Goal: Task Accomplishment & Management: Manage account settings

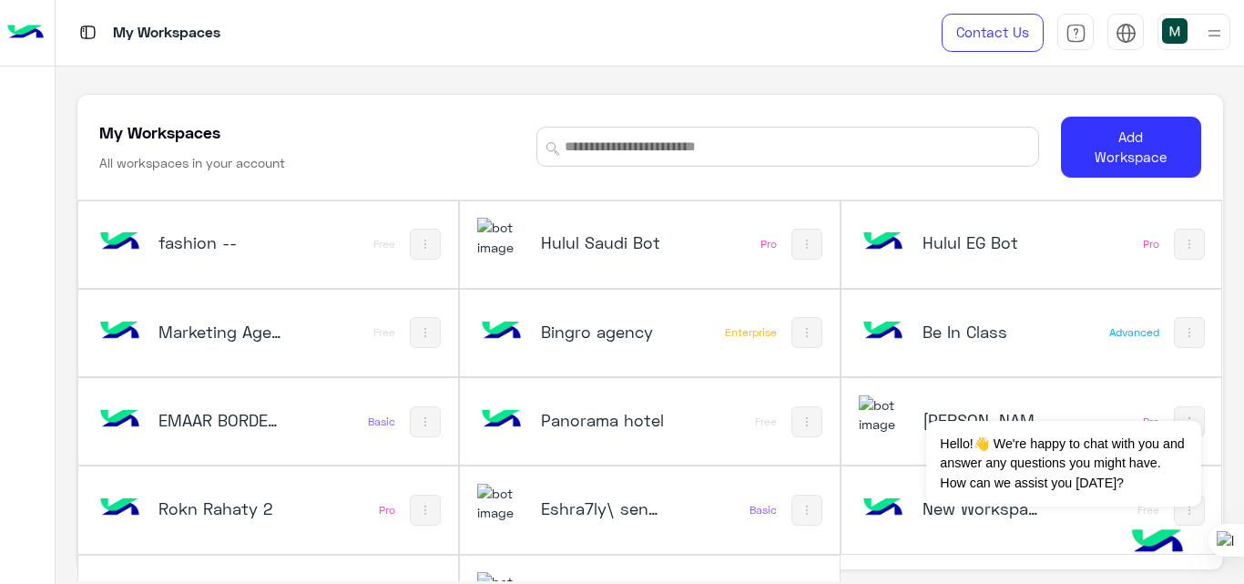
scroll to position [62, 0]
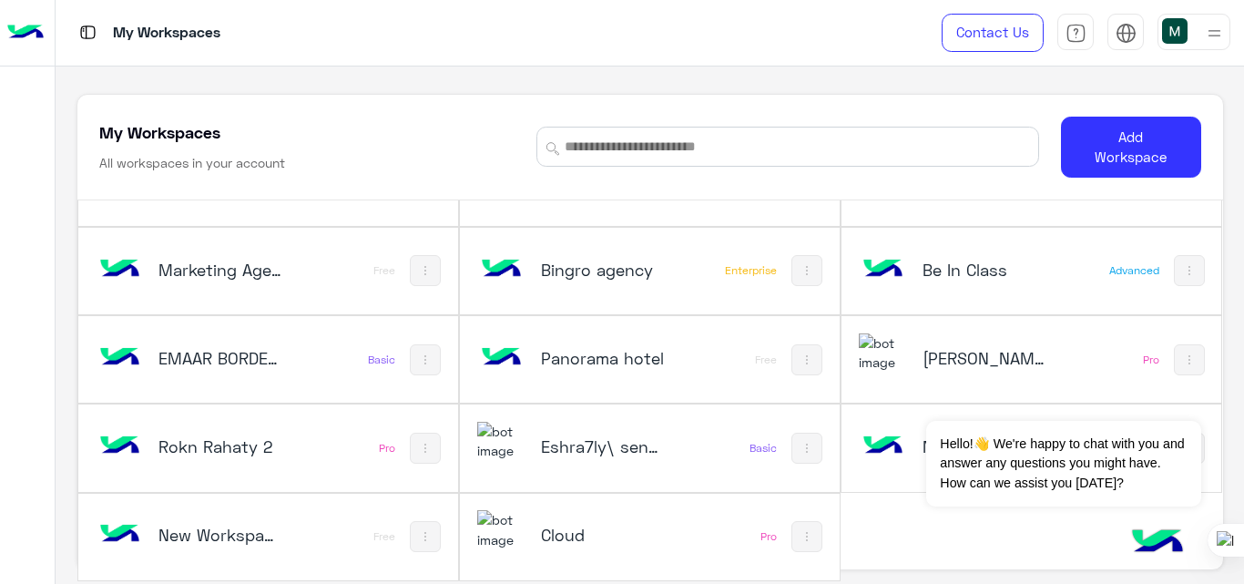
click at [918, 372] on div "[PERSON_NAME]" at bounding box center [963, 359] width 208 height 53
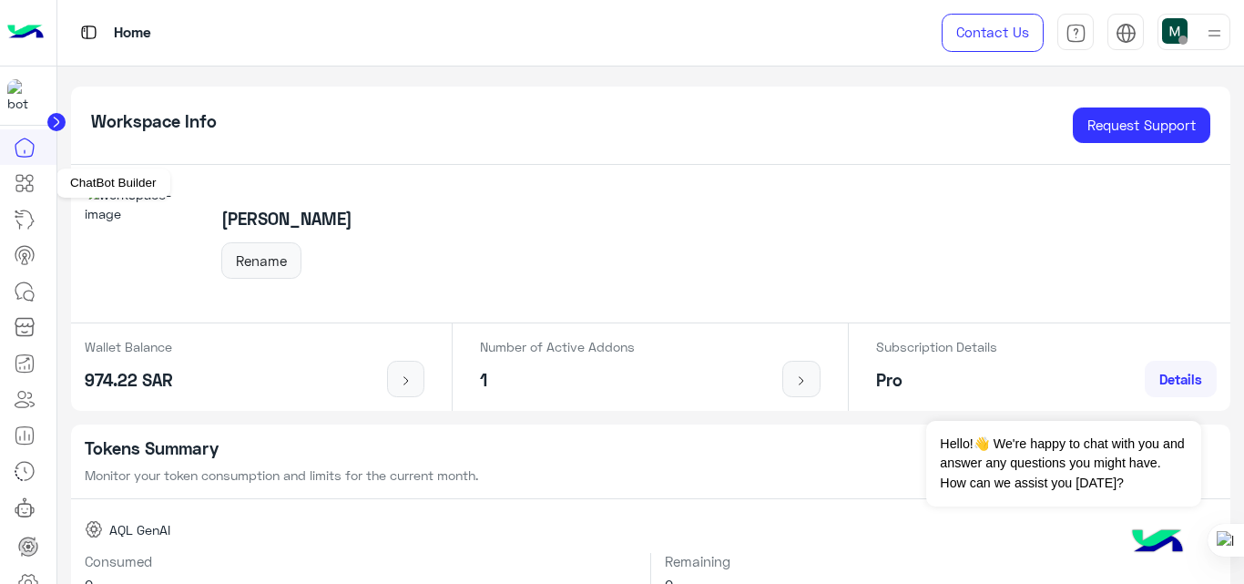
click at [27, 189] on icon at bounding box center [25, 183] width 22 height 22
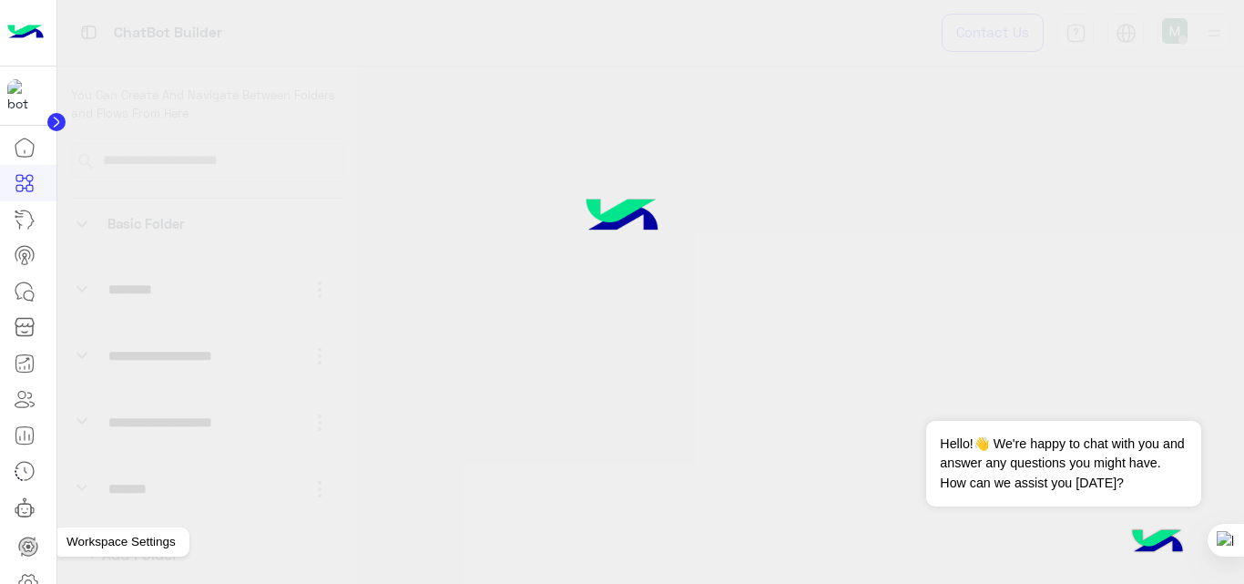
click at [31, 574] on icon at bounding box center [28, 582] width 18 height 17
drag, startPoint x: 101, startPoint y: 320, endPoint x: 169, endPoint y: 196, distance: 141.4
click at [169, 196] on div at bounding box center [622, 292] width 1244 height 584
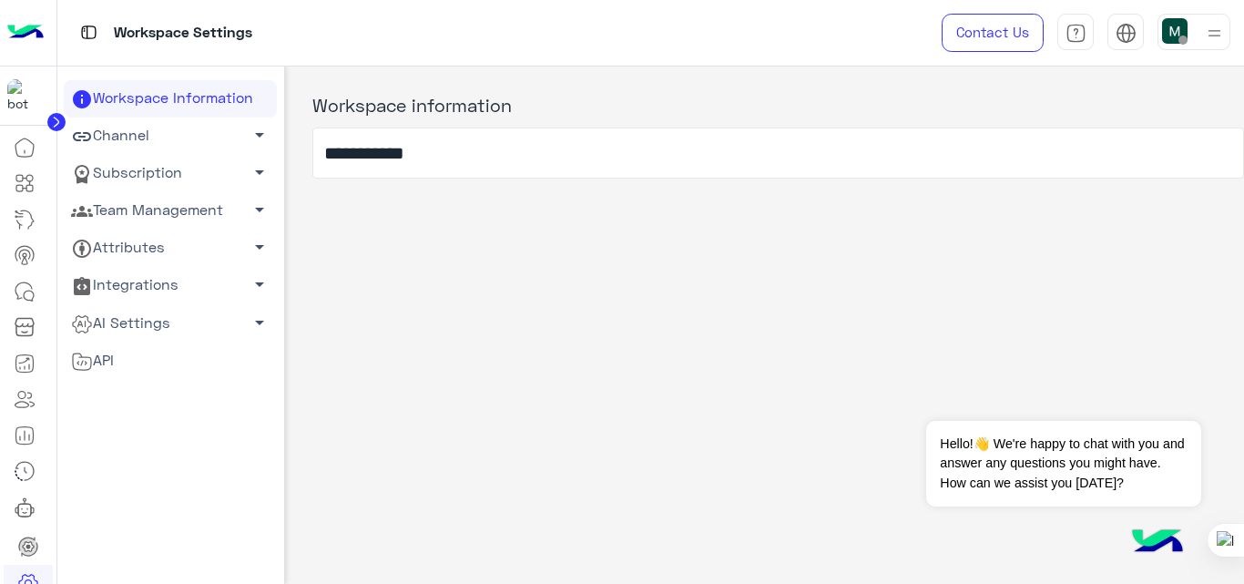
click at [167, 134] on link "Channel arrow_drop_down" at bounding box center [170, 135] width 213 height 37
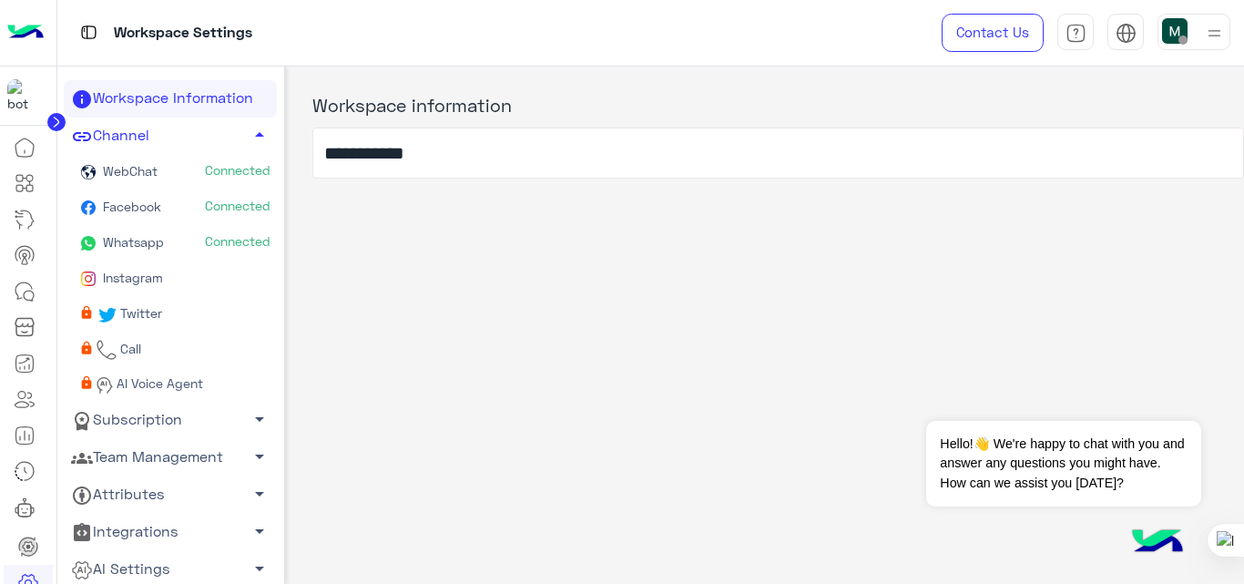
click at [178, 242] on link "Whatsapp Connected" at bounding box center [170, 244] width 213 height 36
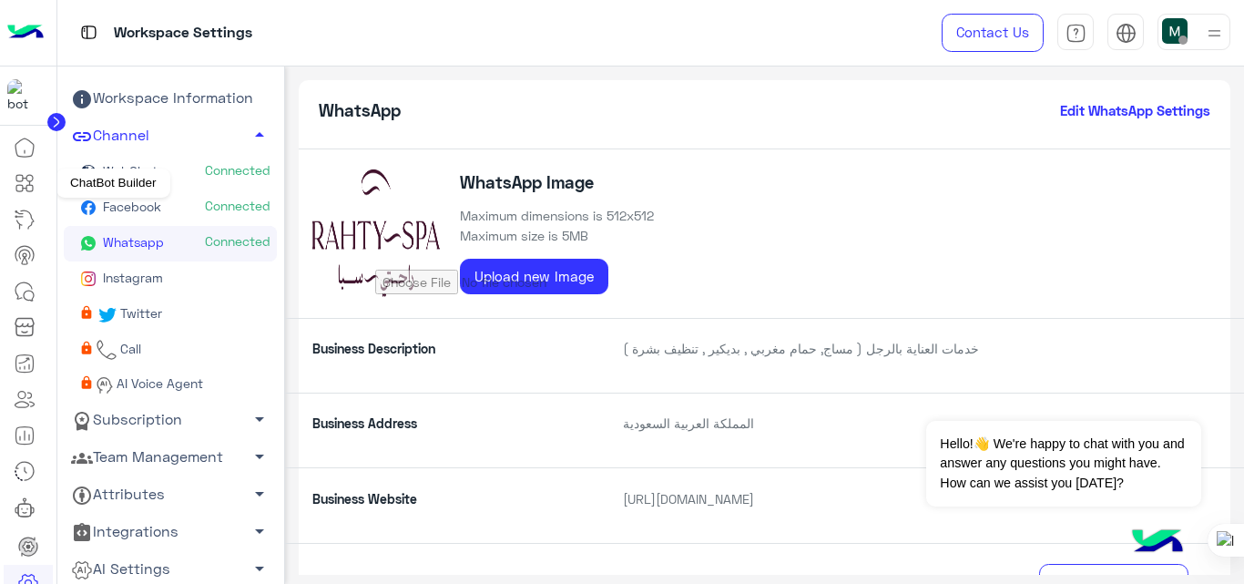
click at [21, 183] on icon at bounding box center [25, 183] width 22 height 22
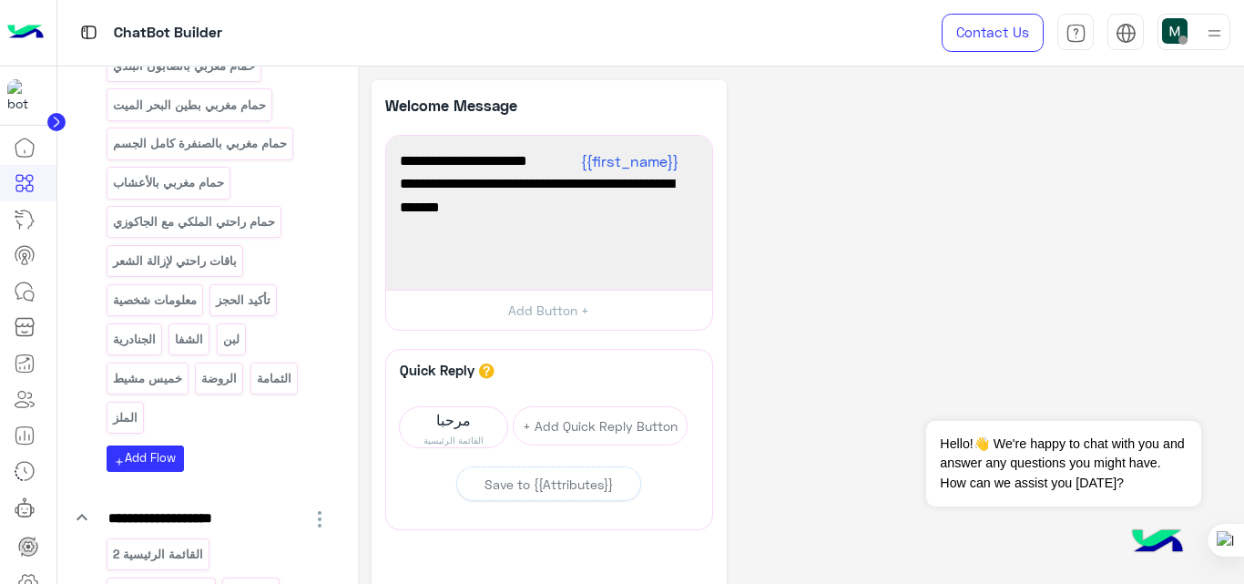
scroll to position [983, 0]
click at [1216, 33] on img at bounding box center [1214, 33] width 23 height 23
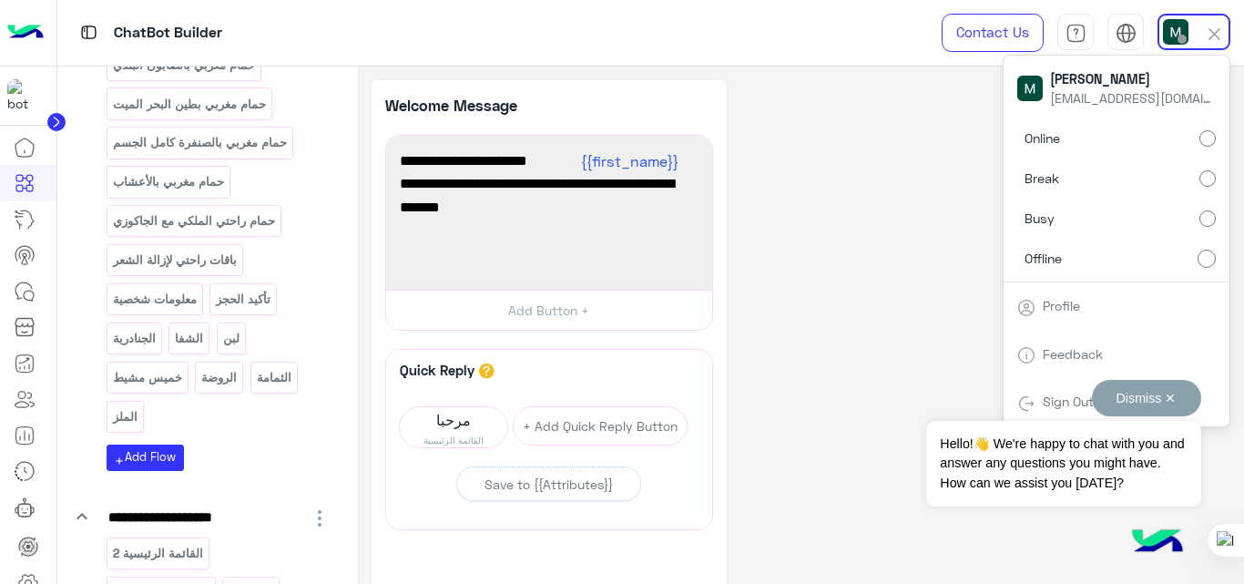
click at [1041, 412] on div "Dismiss ✕ Hello!👋 We're happy to chat with you and answer any questions you mig…" at bounding box center [1063, 443] width 274 height 127
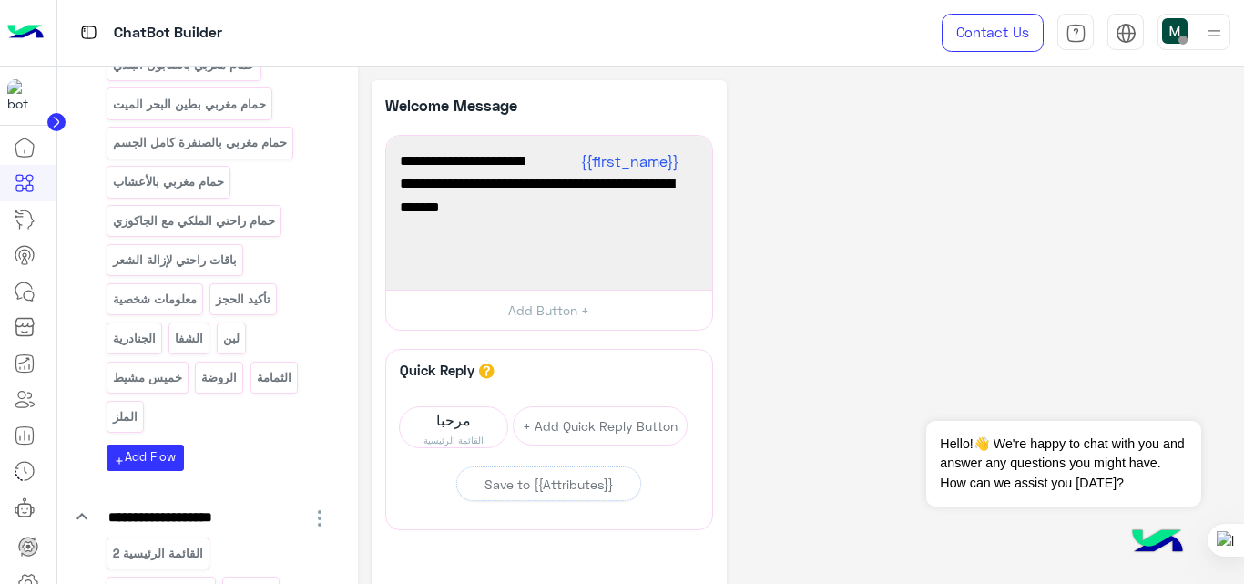
click at [18, 31] on img at bounding box center [25, 33] width 36 height 38
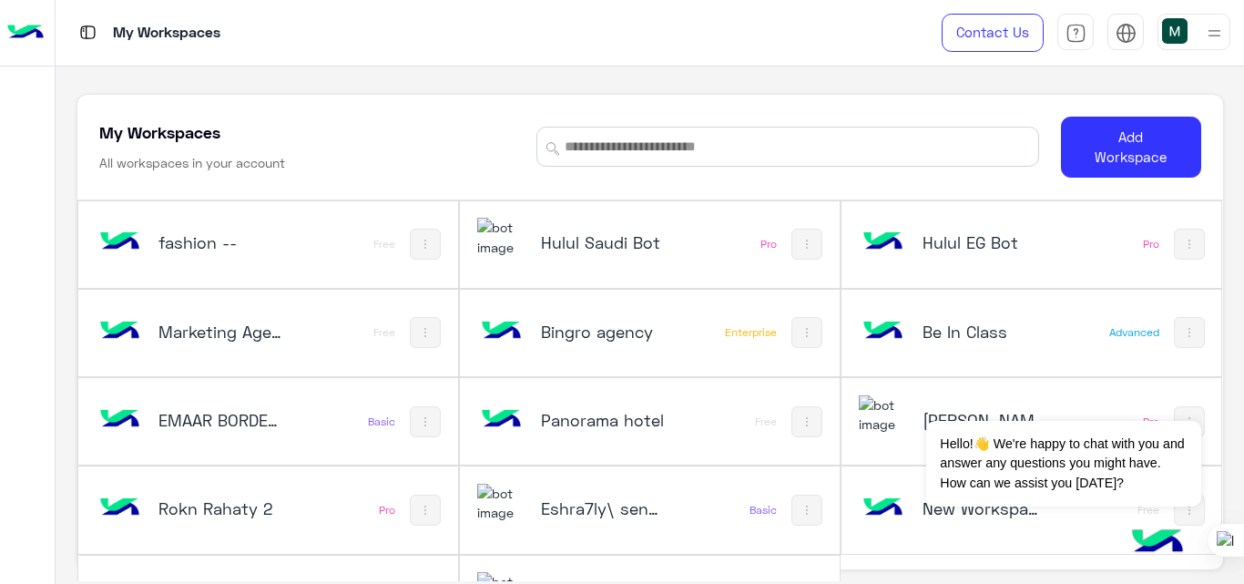
click at [1196, 40] on div at bounding box center [1193, 32] width 73 height 36
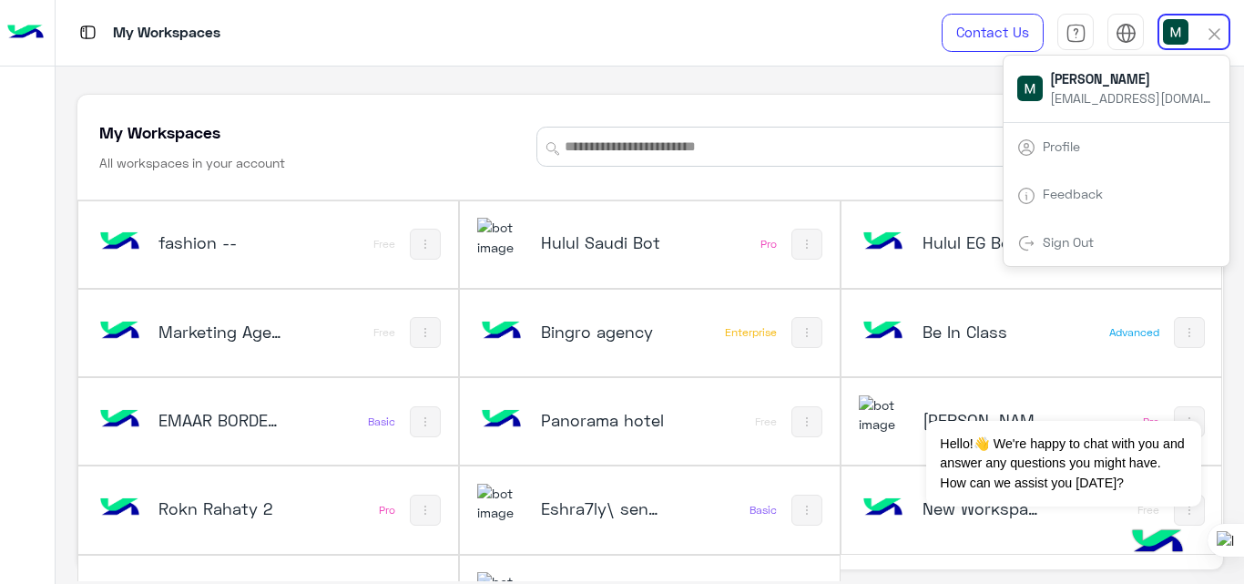
click at [586, 229] on div "Hulul Saudi Bot" at bounding box center [581, 244] width 208 height 53
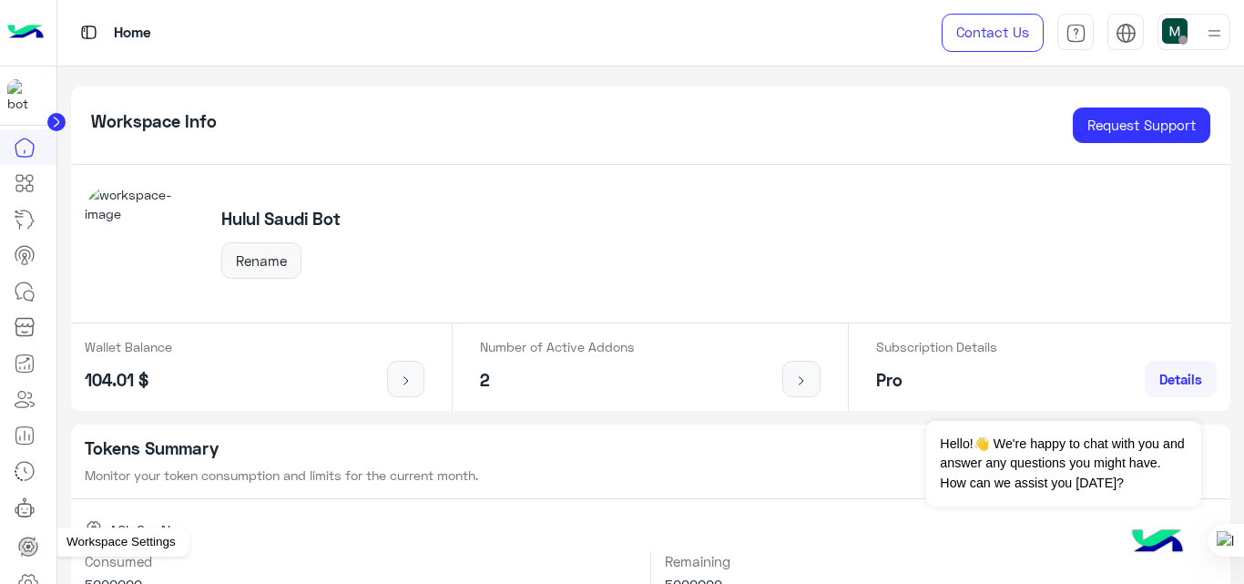
click at [23, 578] on icon at bounding box center [28, 582] width 18 height 17
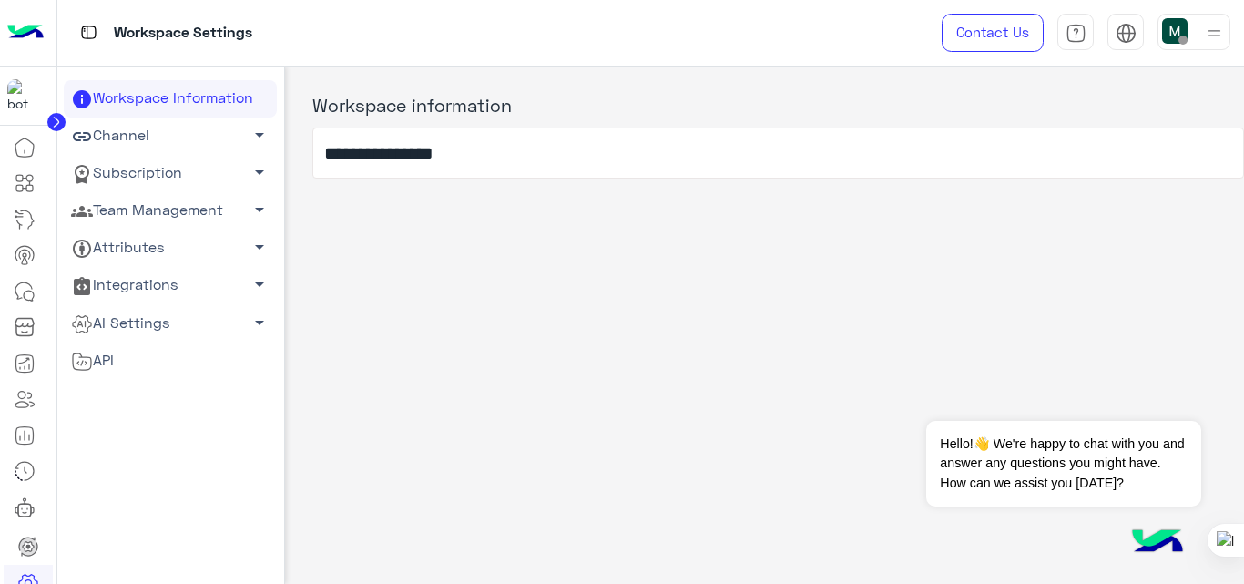
click at [132, 334] on link "AI Settings arrow_drop_down" at bounding box center [170, 322] width 213 height 37
click at [143, 358] on link "Conversational AI Models" at bounding box center [170, 357] width 213 height 32
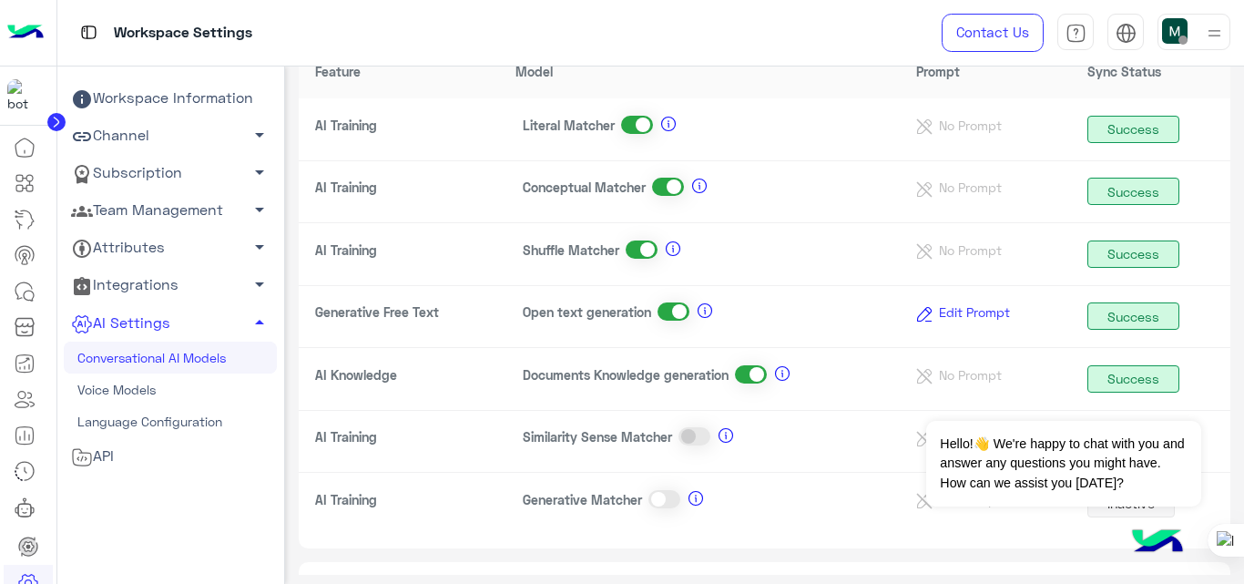
scroll to position [154, 0]
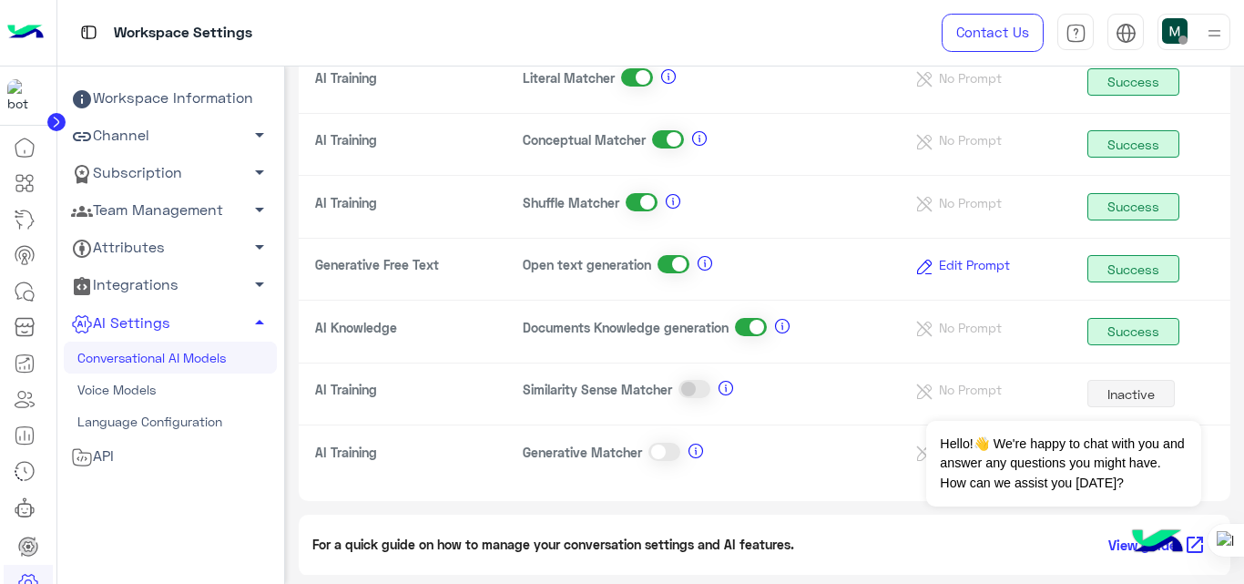
click at [963, 271] on span "Edit Prompt" at bounding box center [974, 264] width 85 height 15
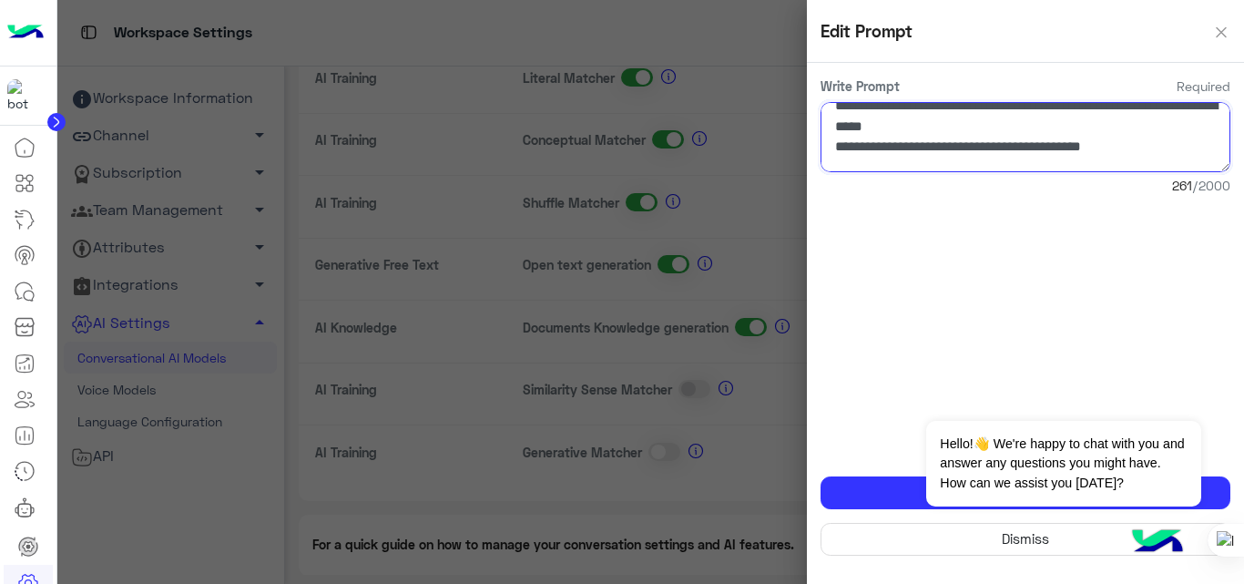
scroll to position [123, 0]
click at [904, 491] on button "Save" at bounding box center [1025, 492] width 410 height 33
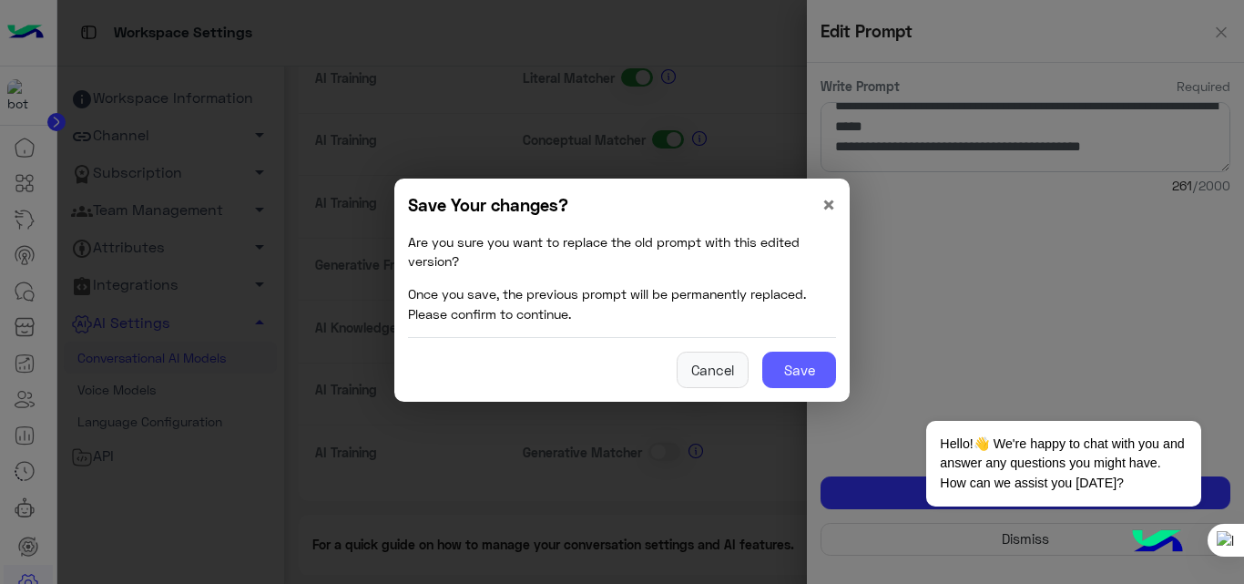
click at [809, 381] on button "Save" at bounding box center [799, 370] width 74 height 36
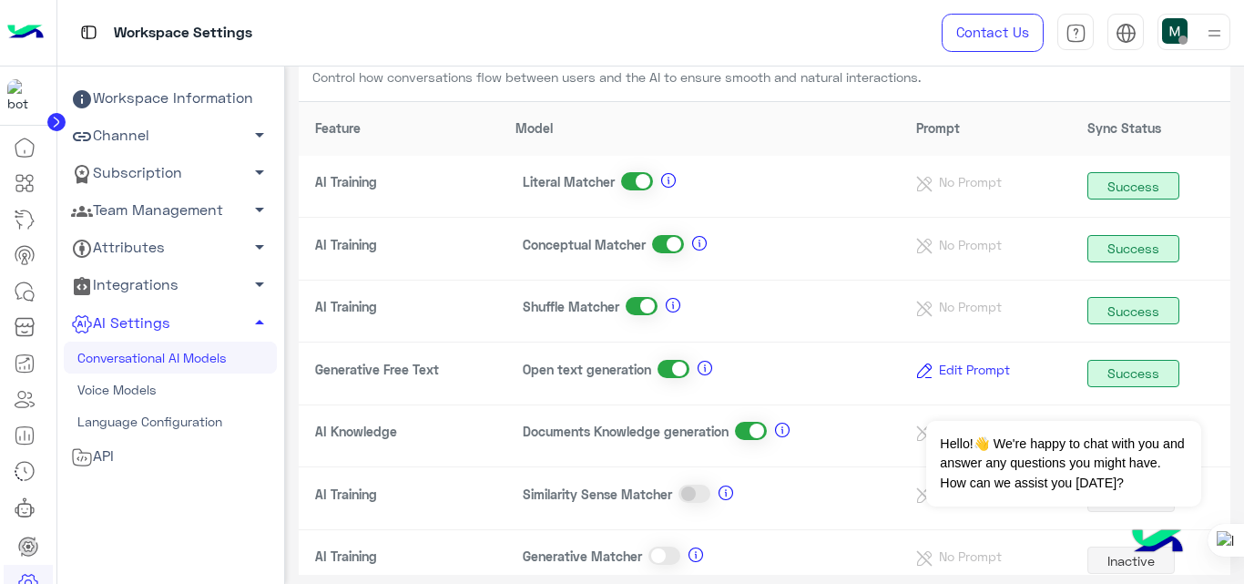
scroll to position [0, 0]
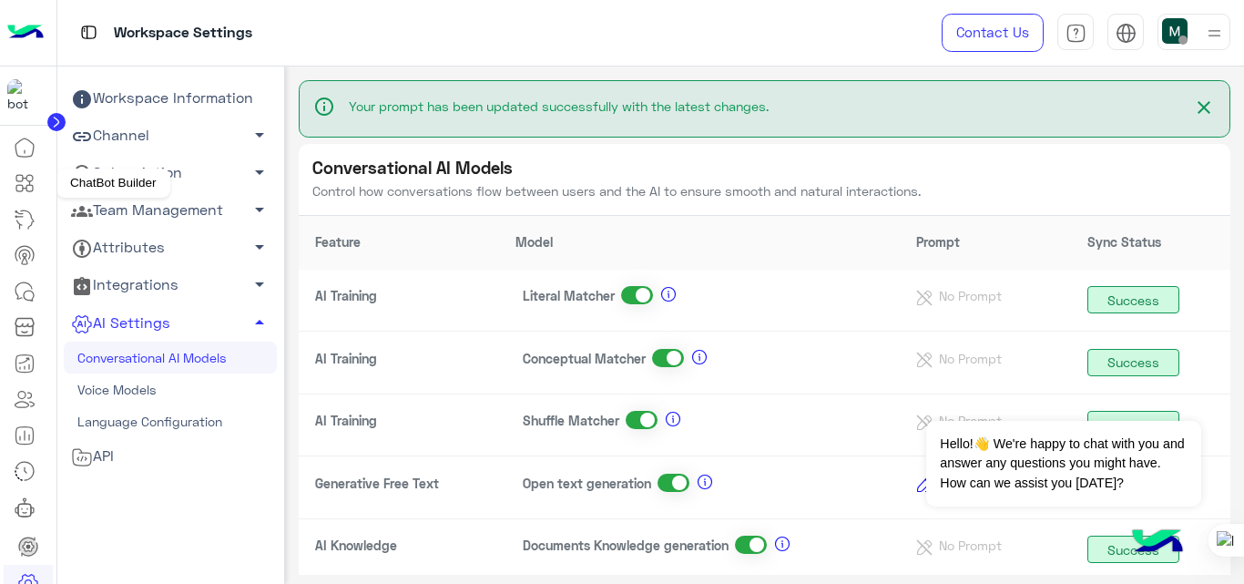
click at [30, 177] on icon at bounding box center [25, 183] width 22 height 22
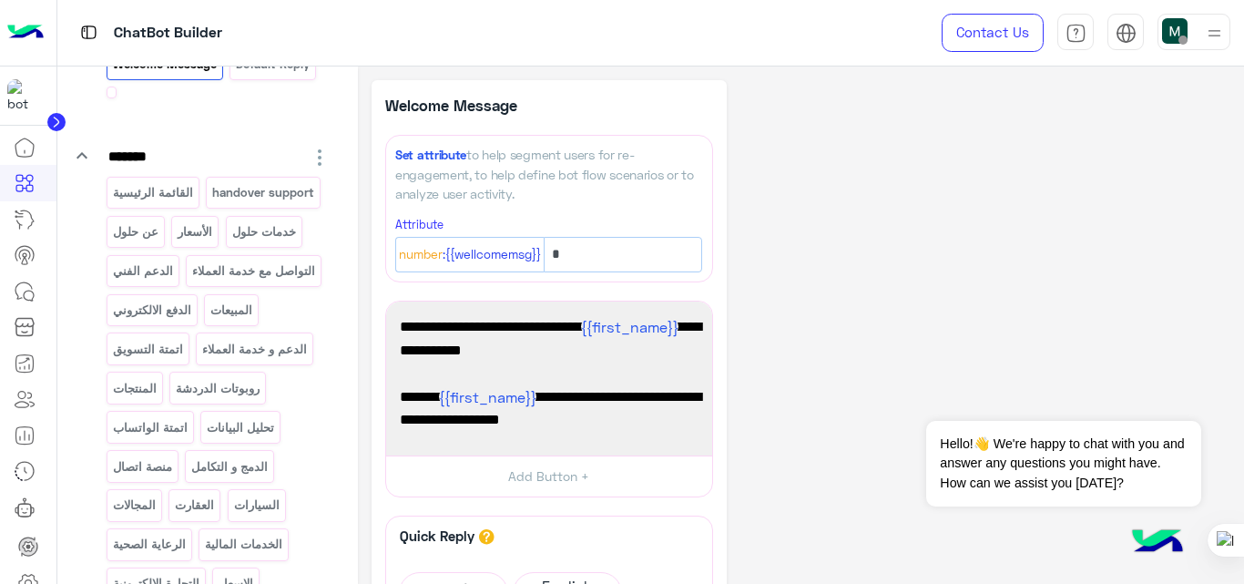
scroll to position [194, 0]
click at [151, 365] on div "اتمتة التسويق" at bounding box center [148, 349] width 83 height 32
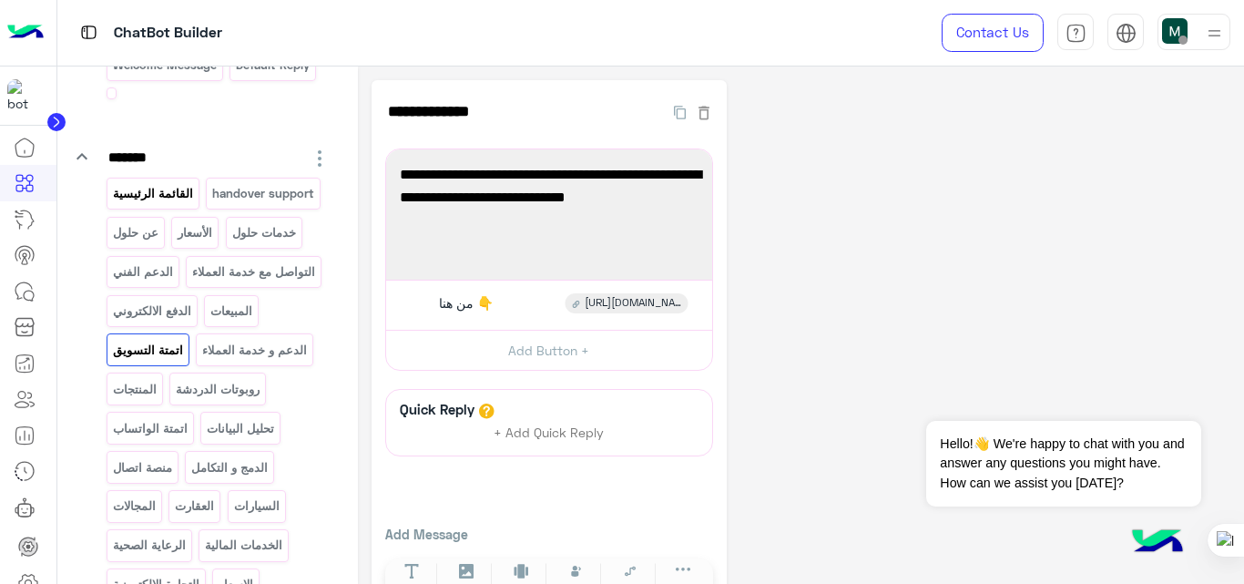
click at [152, 195] on p "القائمة الرئيسية" at bounding box center [152, 193] width 83 height 21
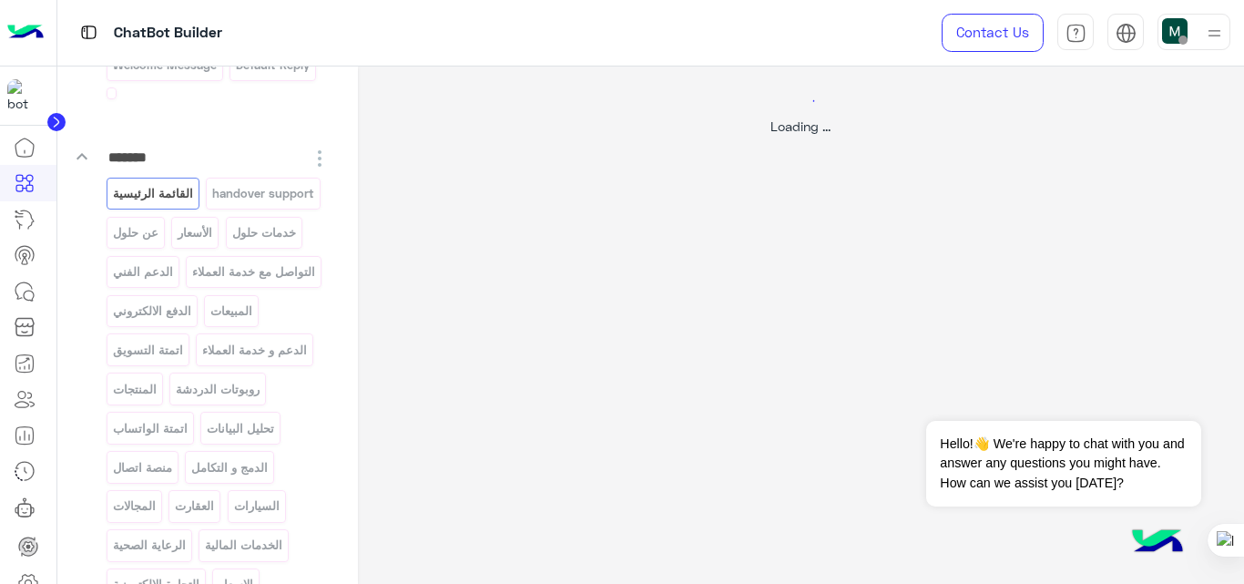
select select "*"
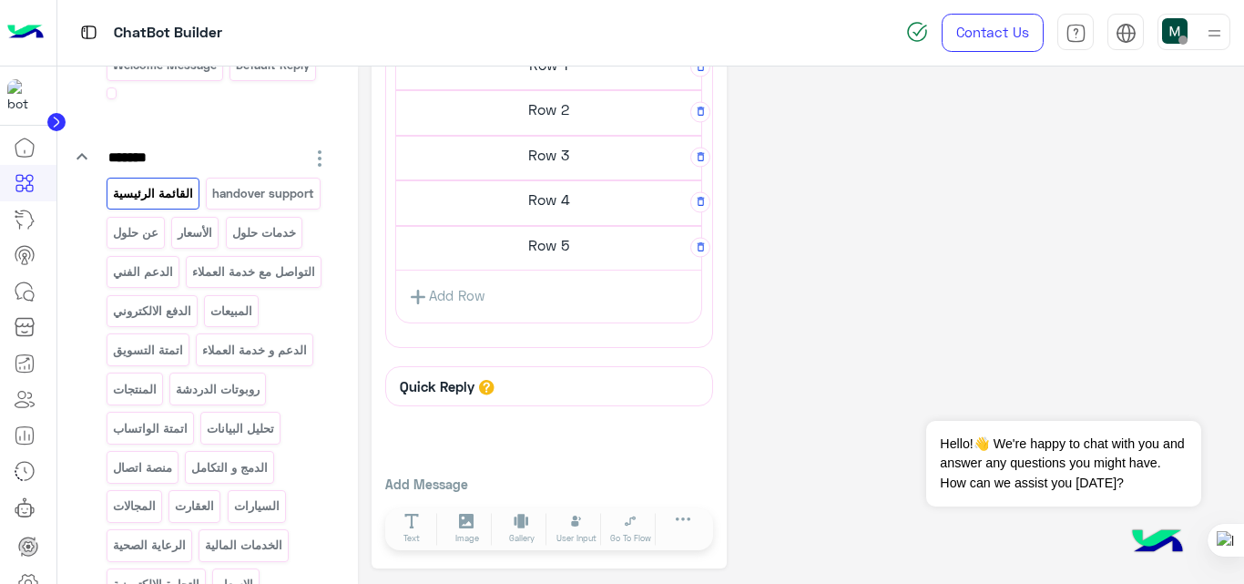
scroll to position [834, 0]
click at [592, 227] on h5 "Row 5" at bounding box center [548, 245] width 305 height 36
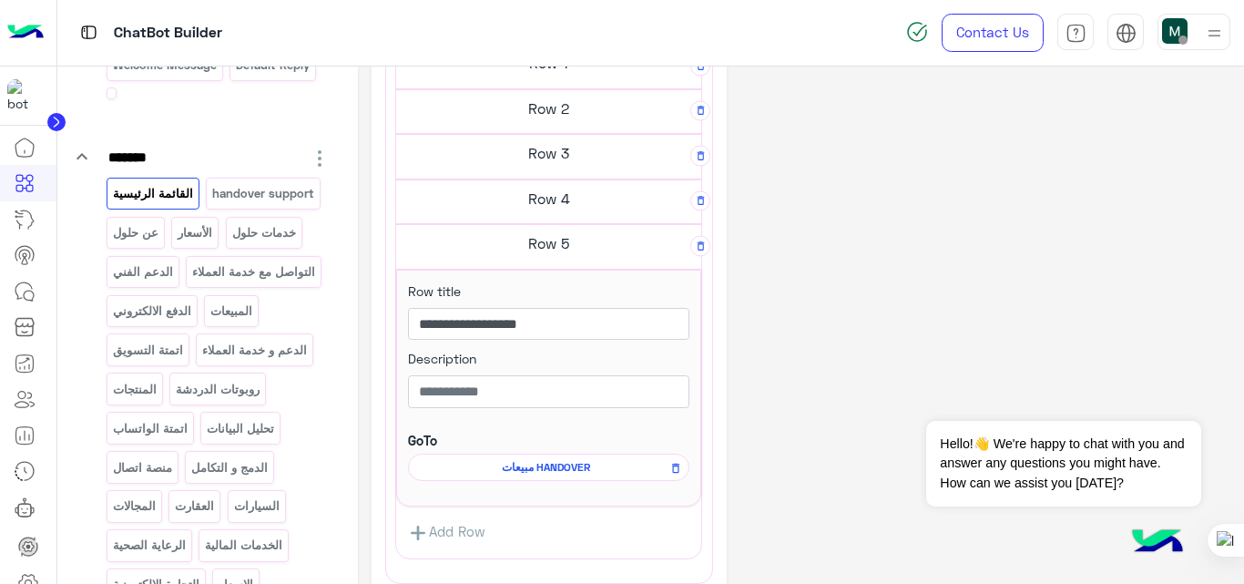
click at [884, 287] on div "**********" at bounding box center [802, 29] width 860 height 1550
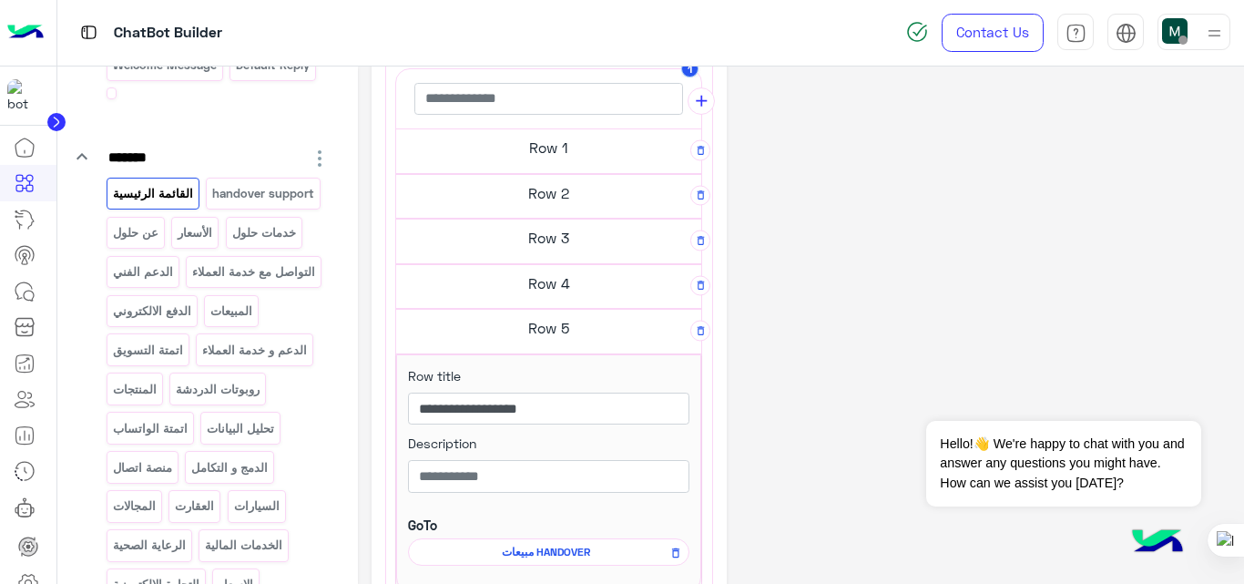
scroll to position [742, 0]
click at [578, 335] on h5 "Row 5" at bounding box center [548, 327] width 305 height 36
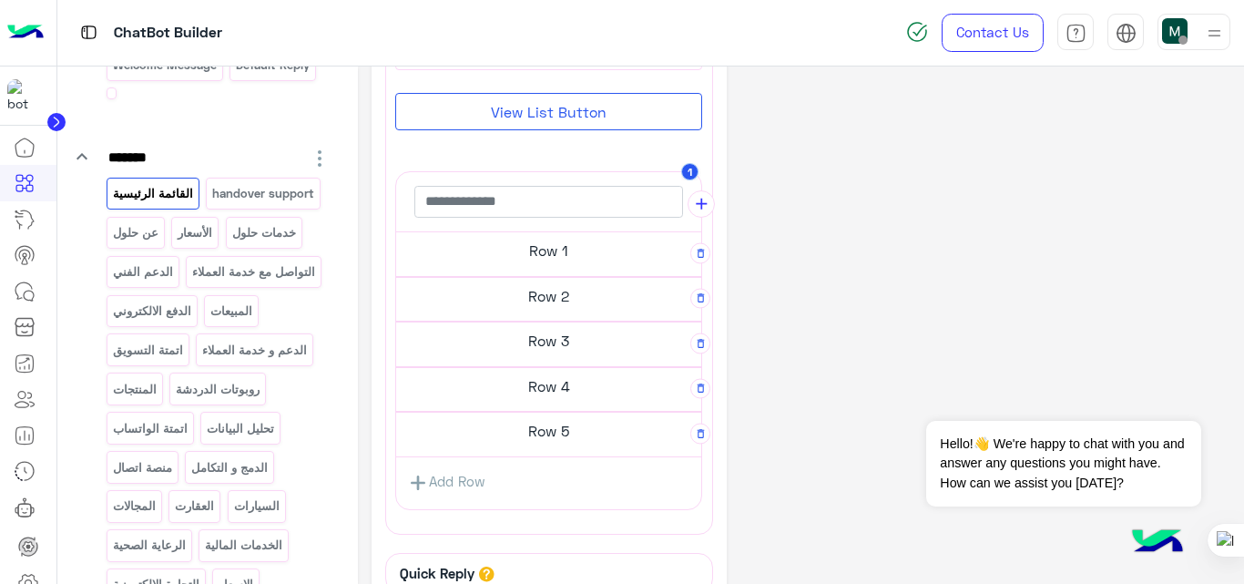
scroll to position [637, 0]
click at [579, 265] on h5 "Row 1" at bounding box center [548, 251] width 305 height 36
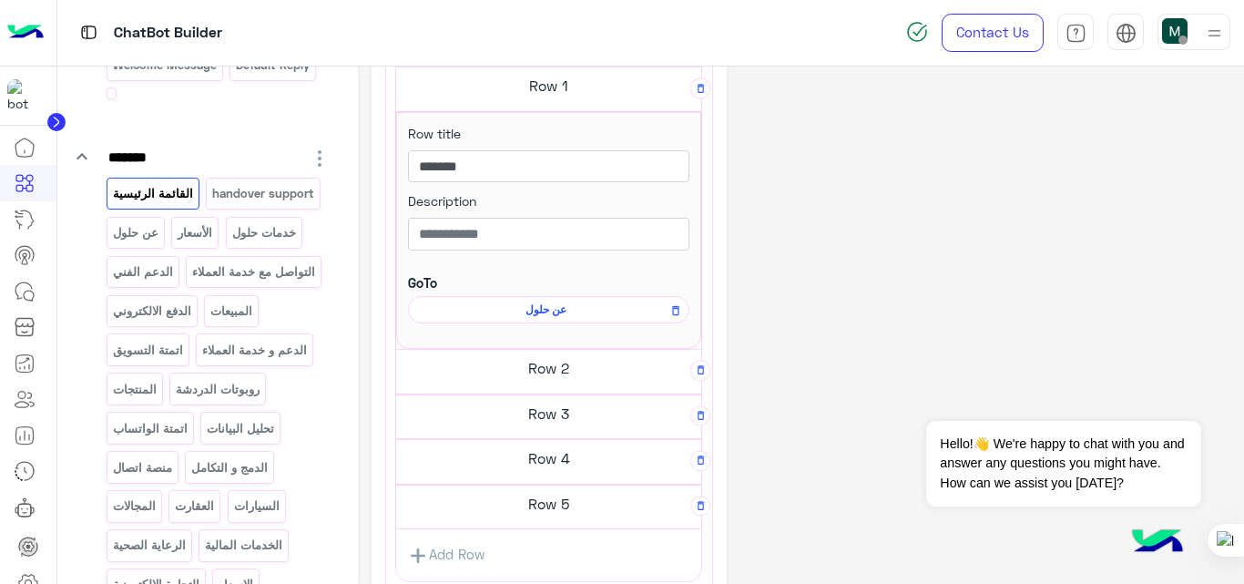
scroll to position [804, 0]
click at [542, 307] on span "عن حلول" at bounding box center [545, 309] width 255 height 16
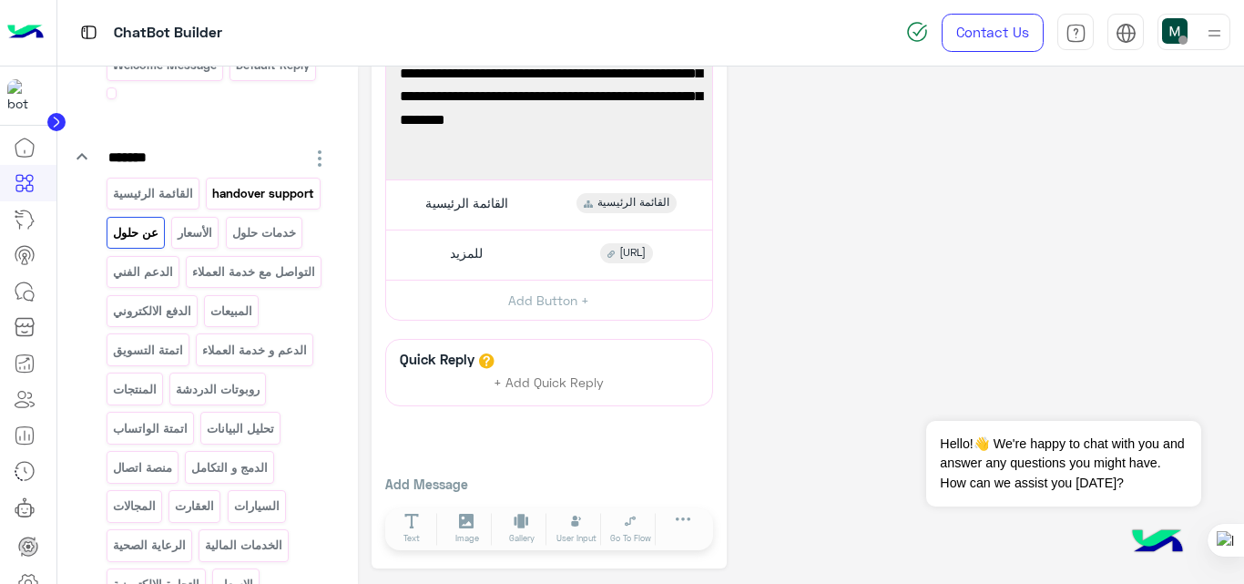
scroll to position [0, 0]
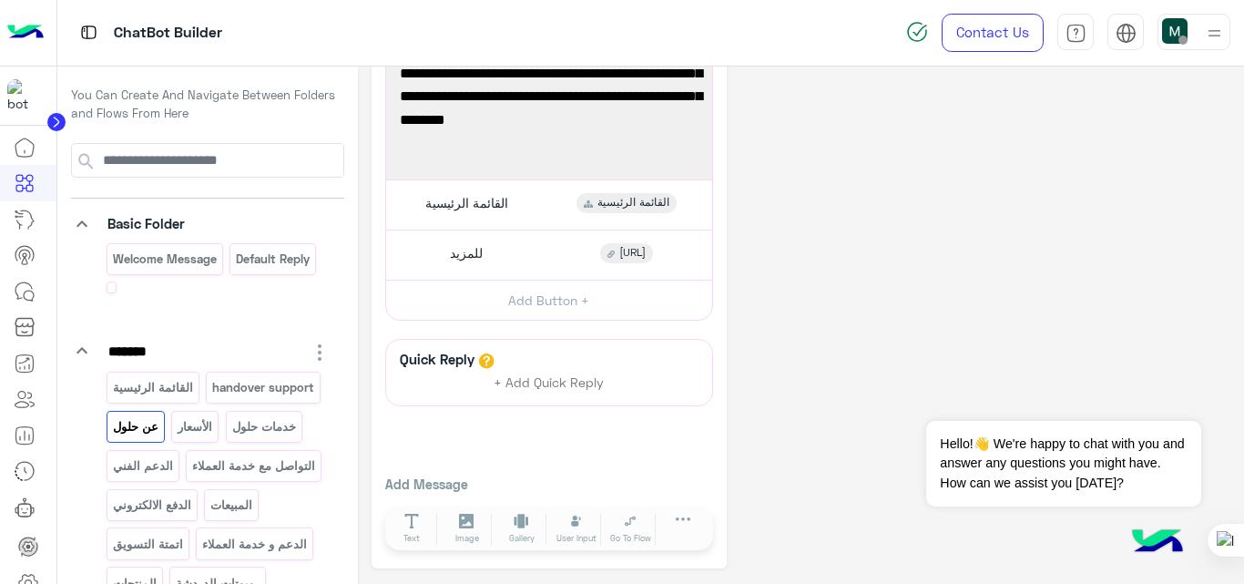
click at [17, 32] on img at bounding box center [25, 33] width 36 height 38
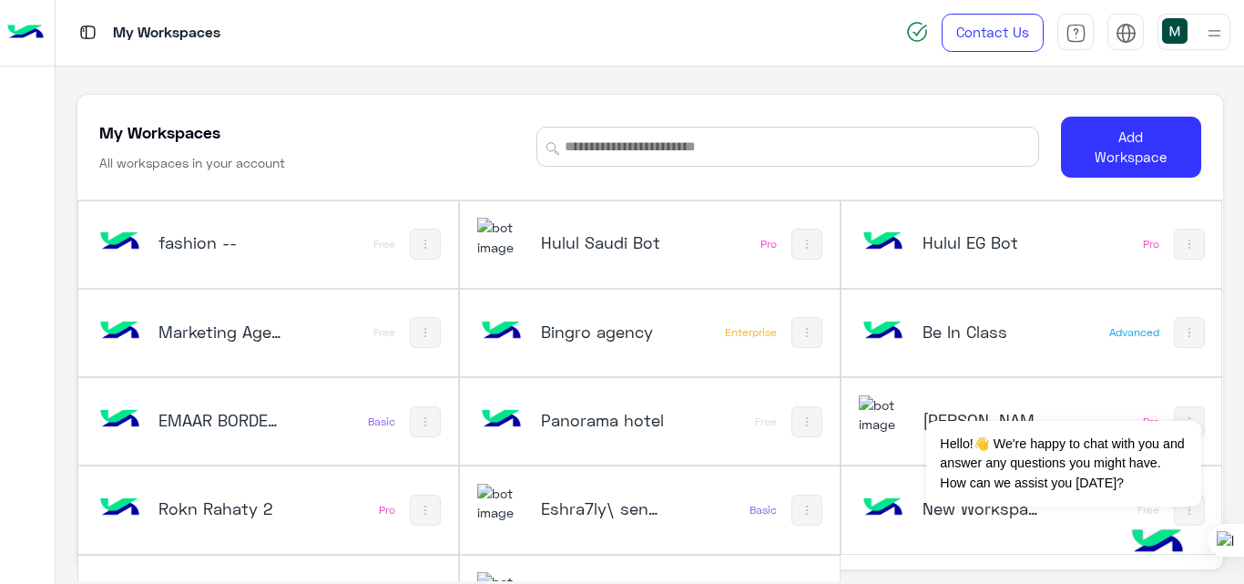
click at [1210, 39] on img at bounding box center [1214, 33] width 23 height 23
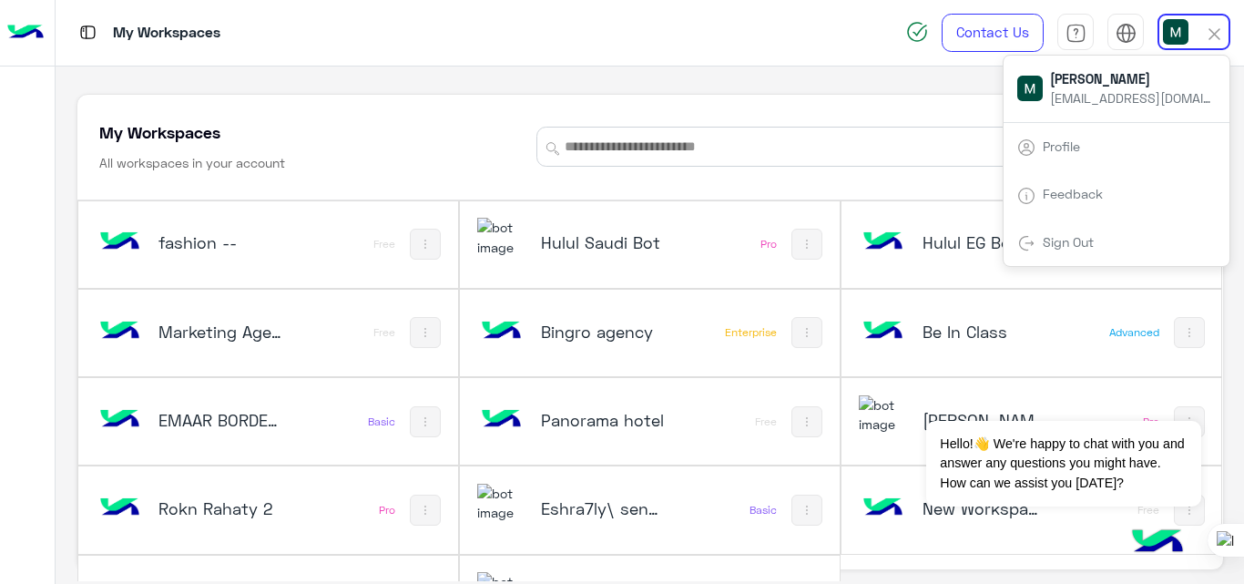
click at [1070, 243] on link "Sign Out" at bounding box center [1068, 241] width 51 height 15
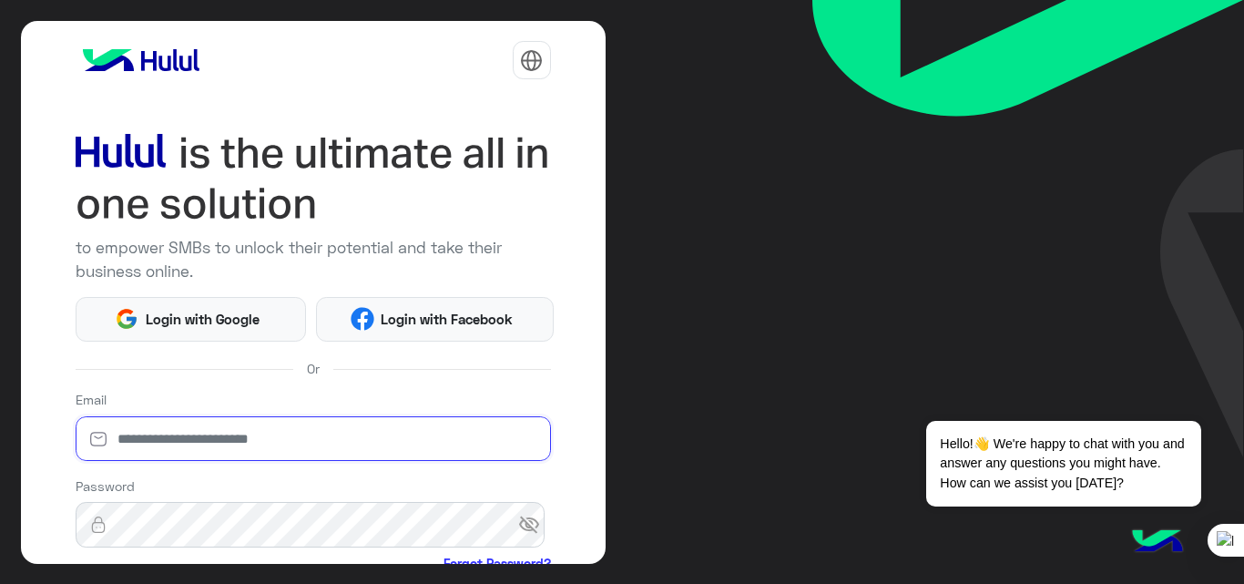
click at [358, 436] on input "email" at bounding box center [313, 439] width 475 height 46
type input "**********"
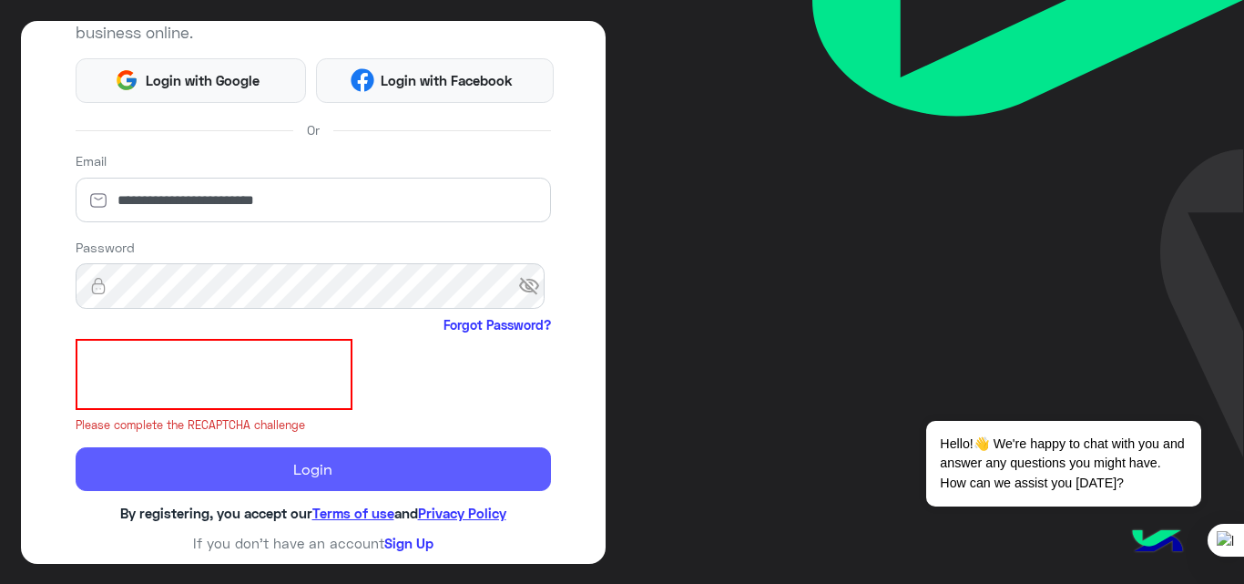
scroll to position [214, 0]
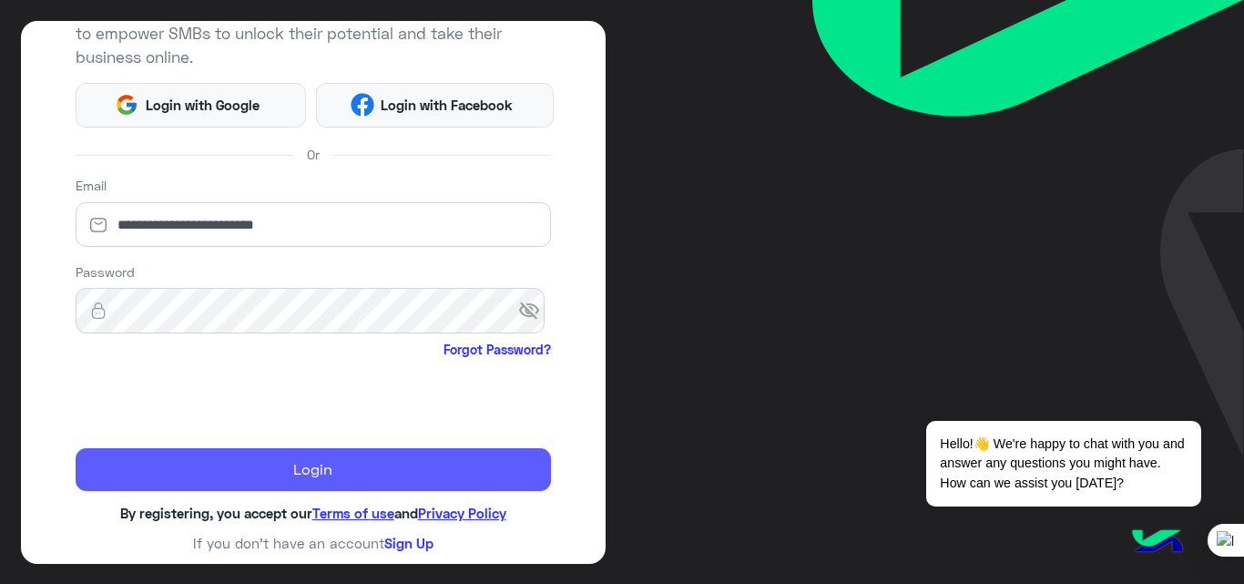
click at [237, 464] on button "Login" at bounding box center [313, 470] width 475 height 44
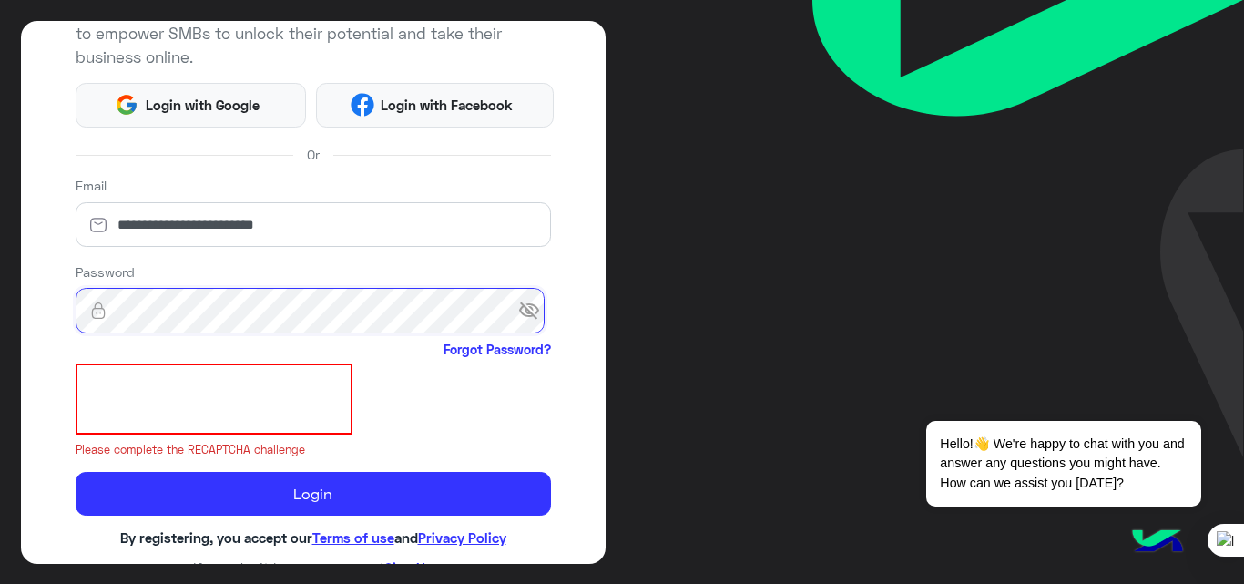
click at [76, 472] on button "Login" at bounding box center [313, 494] width 475 height 44
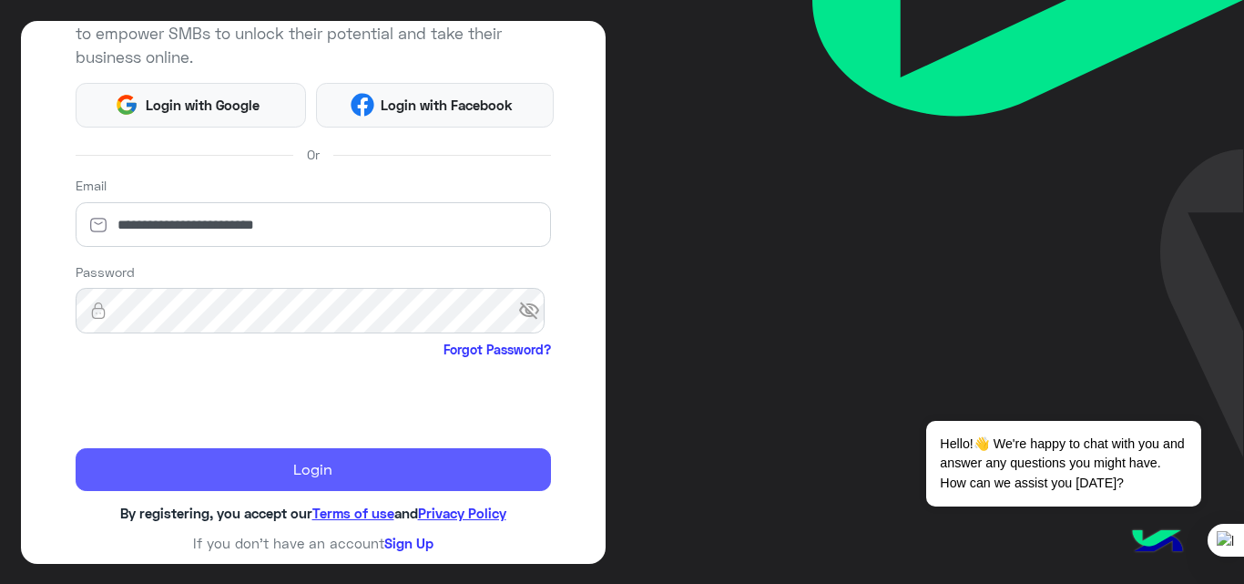
click at [189, 469] on button "Login" at bounding box center [313, 470] width 475 height 44
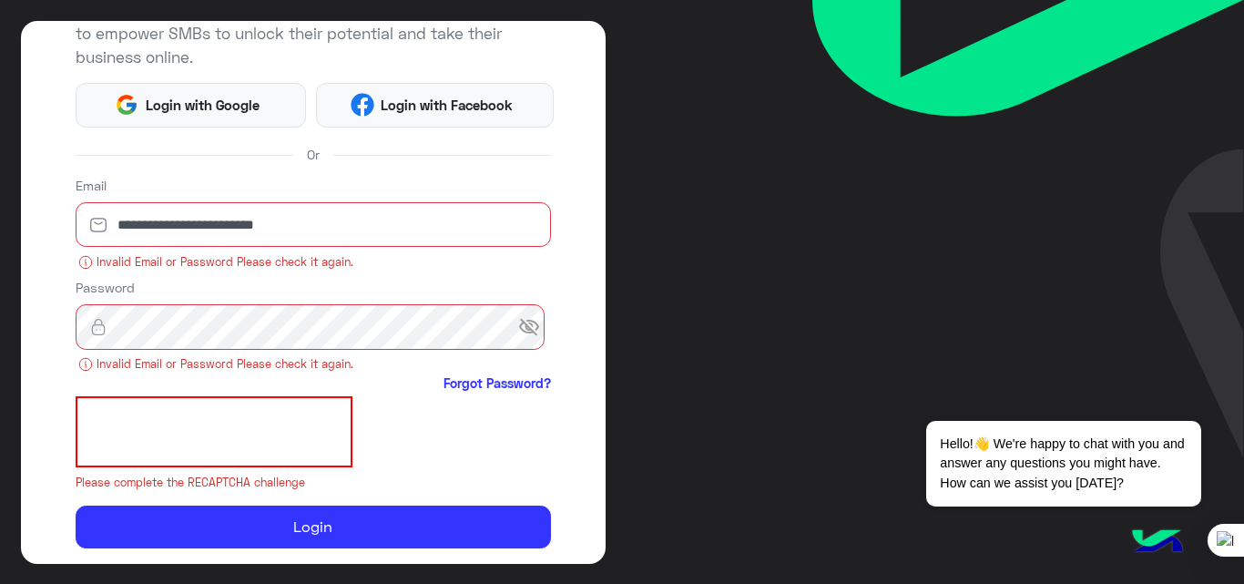
click at [531, 333] on span "visibility_off" at bounding box center [534, 327] width 33 height 33
click at [531, 333] on span "visibility" at bounding box center [534, 327] width 33 height 33
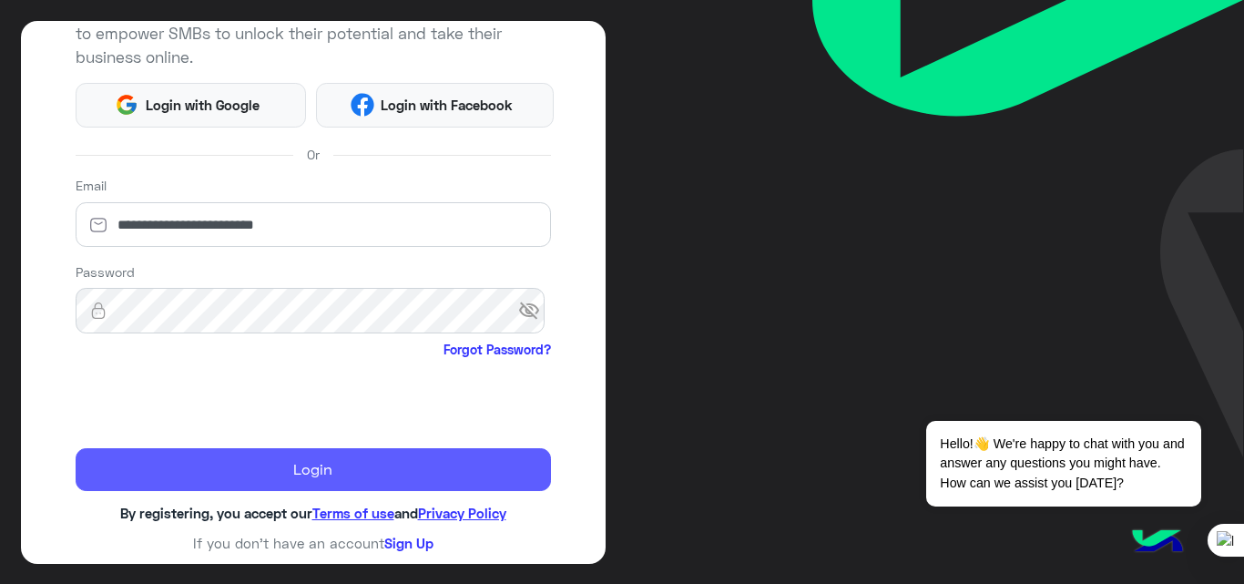
click at [321, 476] on button "Login" at bounding box center [313, 470] width 475 height 44
